Goal: Task Accomplishment & Management: Complete application form

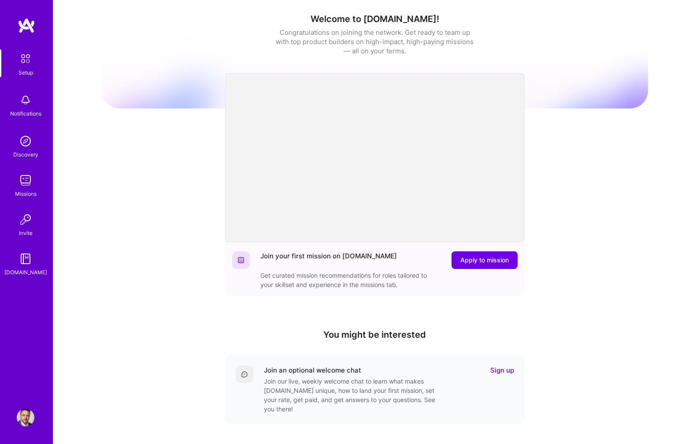
click at [22, 186] on img at bounding box center [26, 180] width 18 height 18
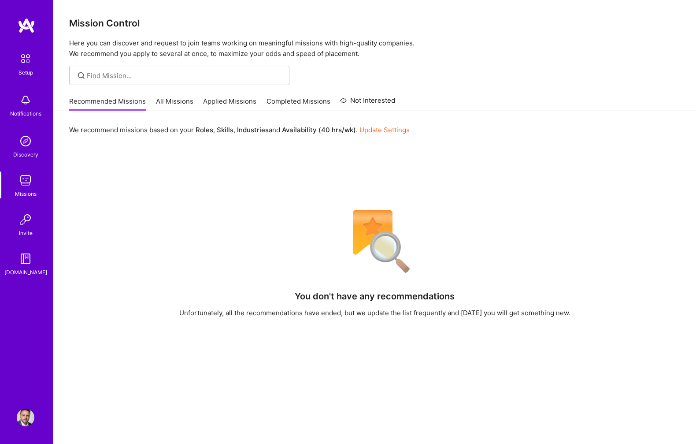
click at [168, 99] on link "All Missions" at bounding box center [174, 103] width 37 height 15
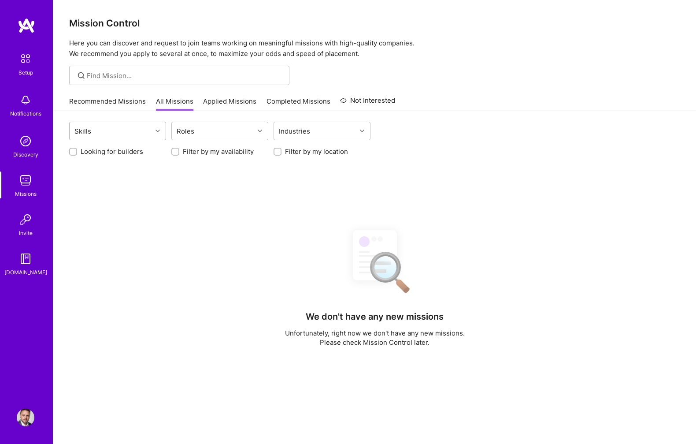
click at [126, 130] on div "Skills" at bounding box center [111, 131] width 82 height 18
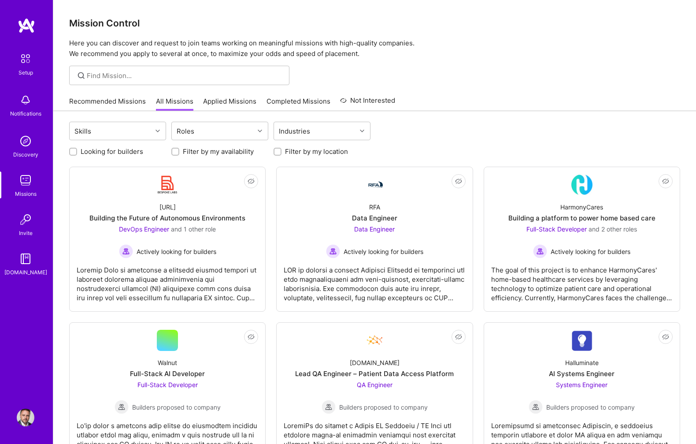
click at [104, 150] on label "Looking for builders" at bounding box center [112, 151] width 63 height 9
click at [77, 150] on input "Looking for builders" at bounding box center [74, 152] width 6 height 6
checkbox input "true"
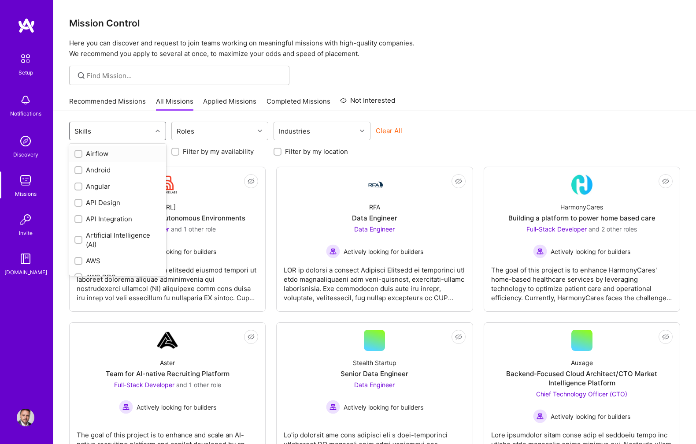
click at [94, 128] on input "text" at bounding box center [94, 130] width 1 height 9
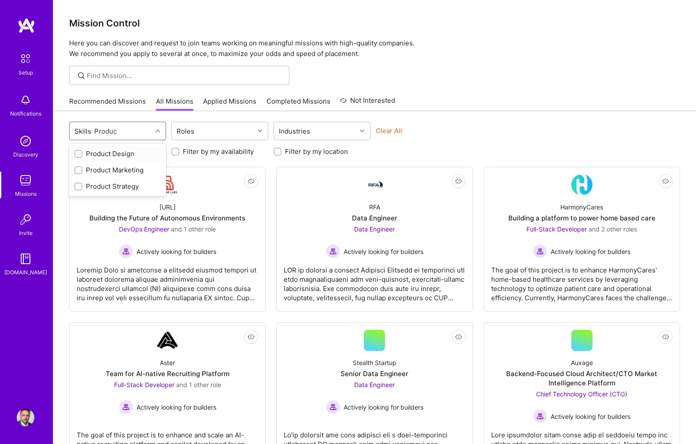
type input "Product"
click at [80, 184] on input "checkbox" at bounding box center [79, 187] width 6 height 6
checkbox input "true"
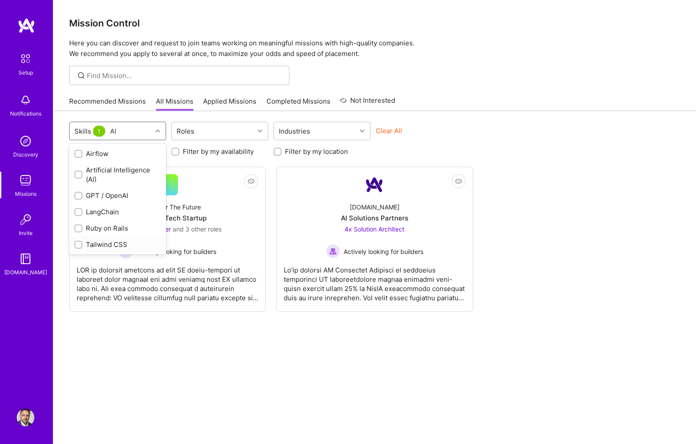
type input "AI"
click at [157, 322] on div "option Product Strategy, selected. option Tailwind CSS focused, 70 of 77. 6 res…" at bounding box center [374, 288] width 643 height 355
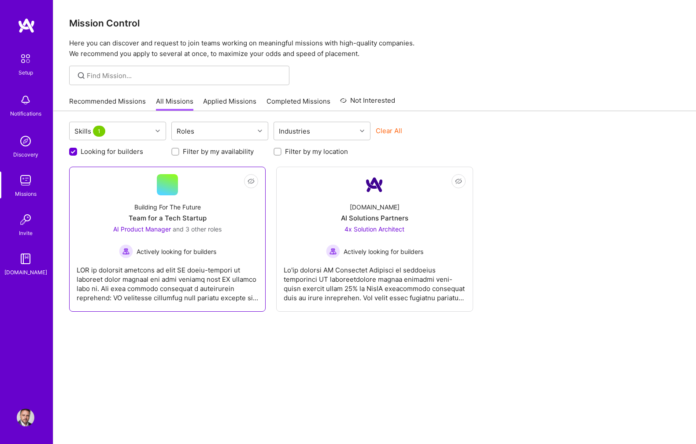
click at [95, 202] on div "Building For The Future Team for a Tech Startup AI Product Manager and 3 other …" at bounding box center [168, 226] width 182 height 63
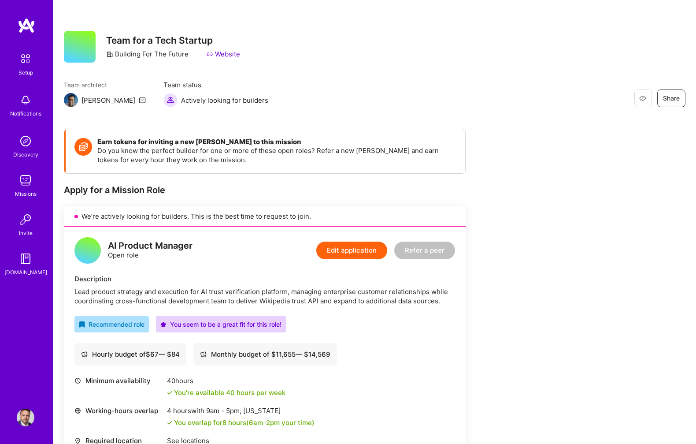
scroll to position [3, 0]
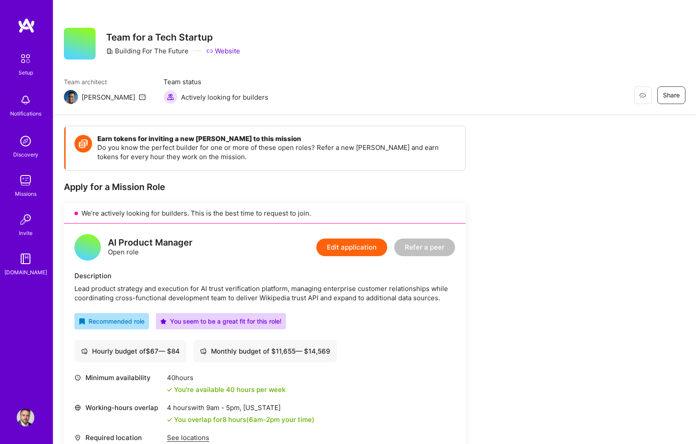
click at [22, 186] on img at bounding box center [26, 180] width 18 height 18
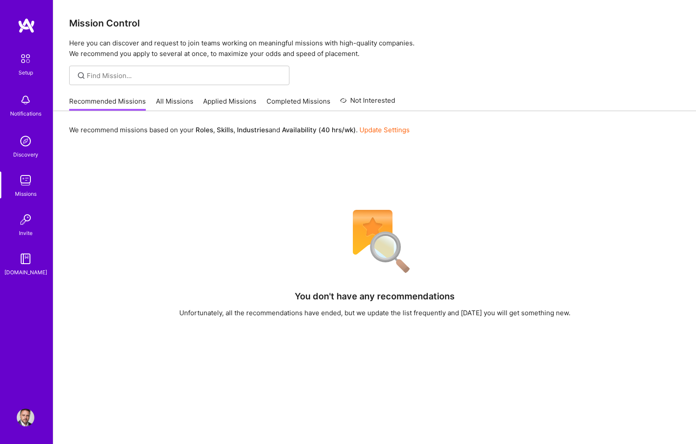
click at [214, 101] on link "Applied Missions" at bounding box center [229, 103] width 53 height 15
